Goal: Complete application form: Complete application form

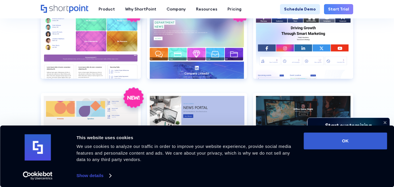
scroll to position [1166, 0]
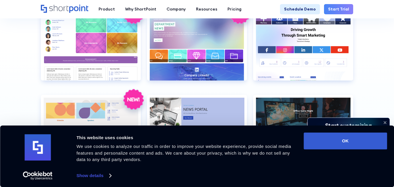
drag, startPoint x: 343, startPoint y: 144, endPoint x: 327, endPoint y: 128, distance: 23.3
click at [342, 140] on button "OK" at bounding box center [344, 140] width 83 height 17
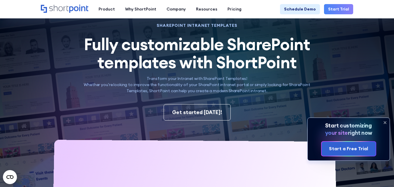
scroll to position [0, 0]
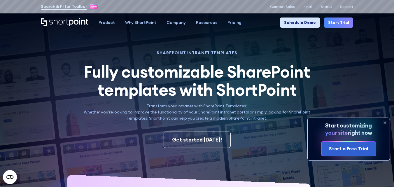
click at [303, 25] on link "Schedule Demo" at bounding box center [300, 22] width 40 height 10
click at [285, 7] on p "Contact Sales" at bounding box center [282, 7] width 24 height 4
click at [284, 5] on p "Contact Sales" at bounding box center [282, 7] width 24 height 4
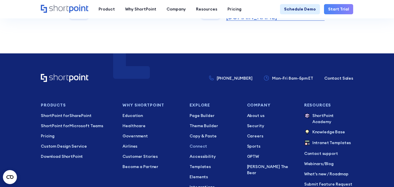
scroll to position [408, 0]
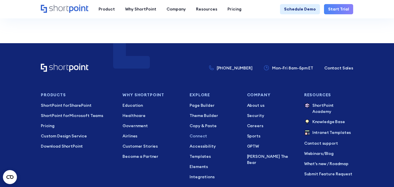
click at [204, 133] on p "Connect" at bounding box center [213, 136] width 49 height 6
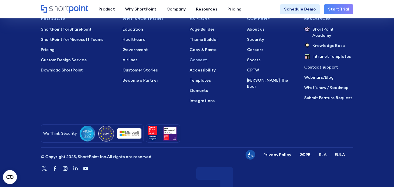
scroll to position [461, 0]
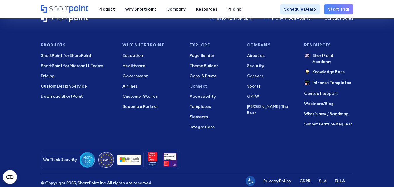
scroll to position [2623, 0]
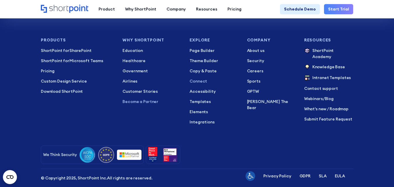
click at [148, 99] on p "Become a Partner" at bounding box center [151, 102] width 59 height 6
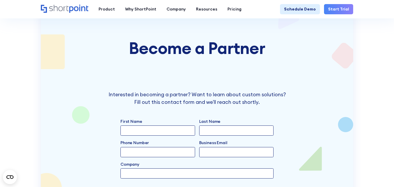
scroll to position [1195, 0]
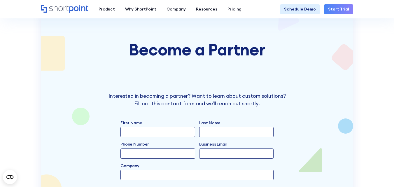
click at [142, 127] on input "First Name" at bounding box center [157, 132] width 75 height 10
type input "kasdjf"
type input "ljsdkaj"
type input "2536549875"
type input "khanjan3222@gamil.com"
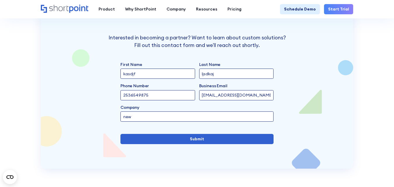
scroll to position [1282, 0]
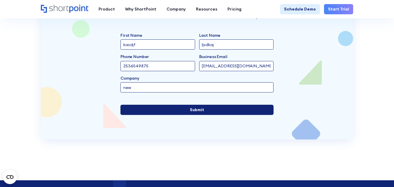
type input "new"
click at [212, 105] on input "Submit" at bounding box center [196, 110] width 153 height 10
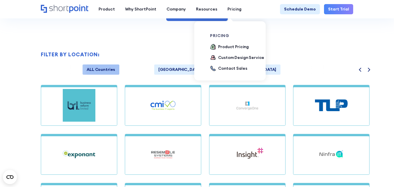
scroll to position [439, 0]
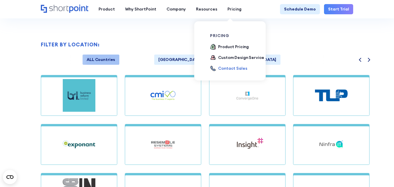
click at [230, 68] on div "Contact Sales" at bounding box center [232, 68] width 29 height 6
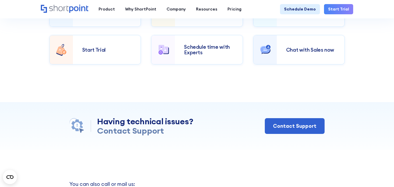
scroll to position [309, 0]
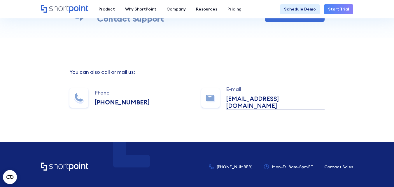
click at [257, 102] on link "[EMAIL_ADDRESS][DOMAIN_NAME]" at bounding box center [275, 102] width 99 height 14
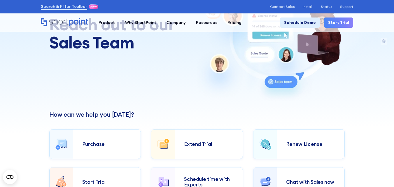
scroll to position [0, 0]
